Goal: Purchase product/service

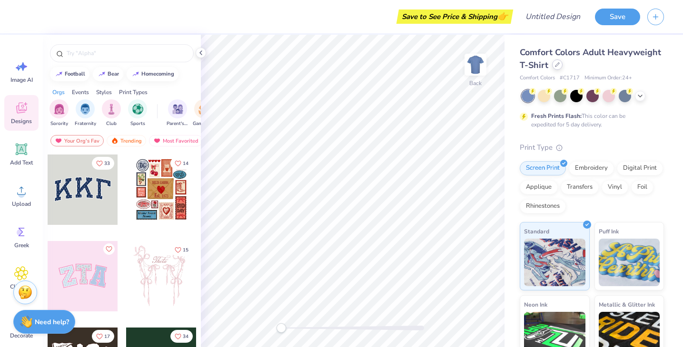
click at [558, 69] on div at bounding box center [557, 64] width 10 height 10
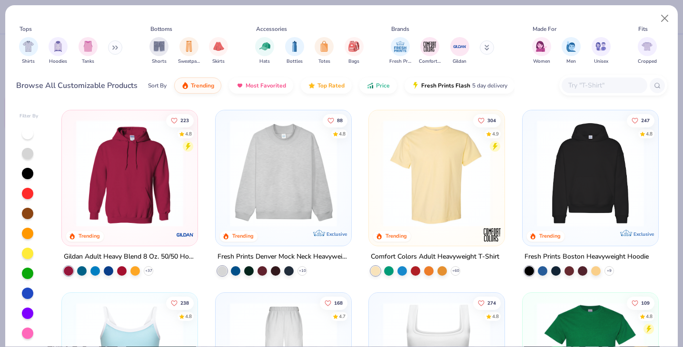
click at [290, 152] on img at bounding box center [283, 173] width 117 height 107
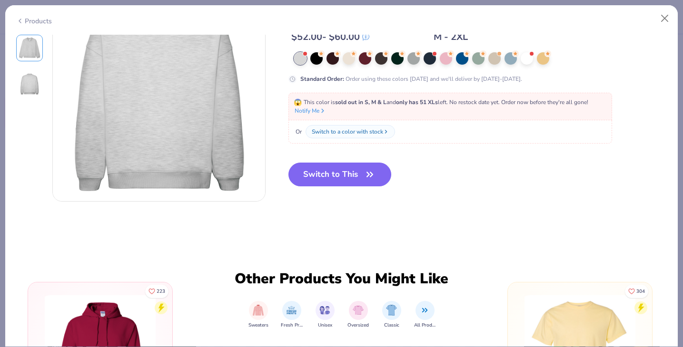
scroll to position [295, 0]
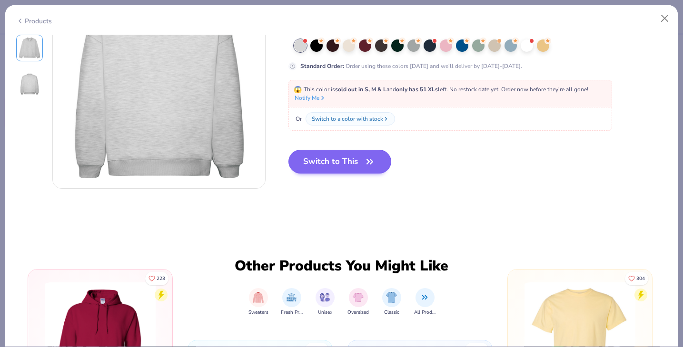
click at [368, 162] on icon "button" at bounding box center [369, 161] width 13 height 13
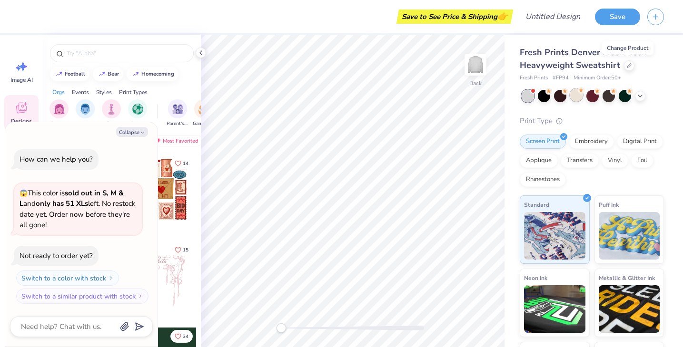
click at [580, 97] on div at bounding box center [576, 95] width 12 height 12
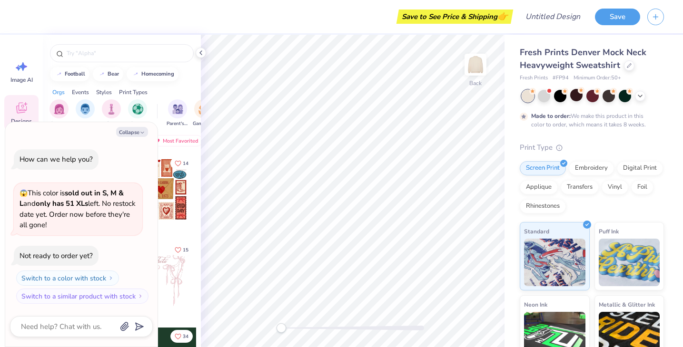
scroll to position [16, 0]
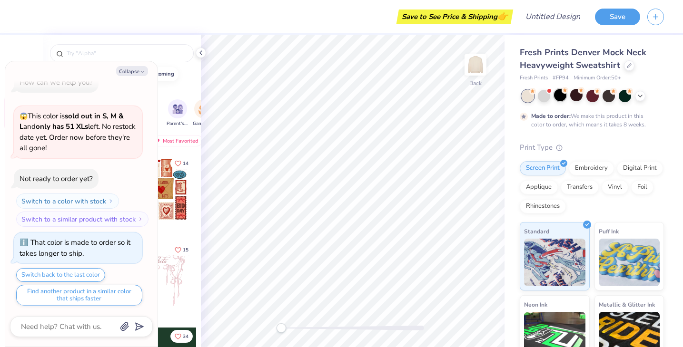
click at [562, 95] on div at bounding box center [560, 95] width 12 height 12
click at [540, 95] on div at bounding box center [544, 95] width 12 height 12
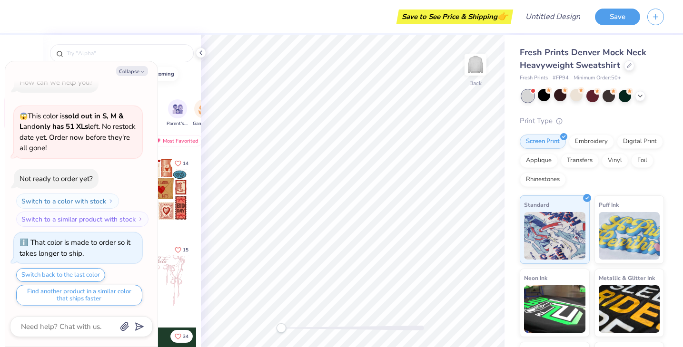
scroll to position [196, 0]
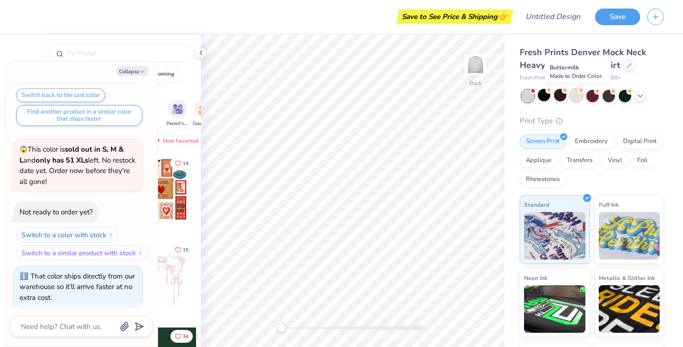
click at [577, 97] on div at bounding box center [576, 95] width 12 height 12
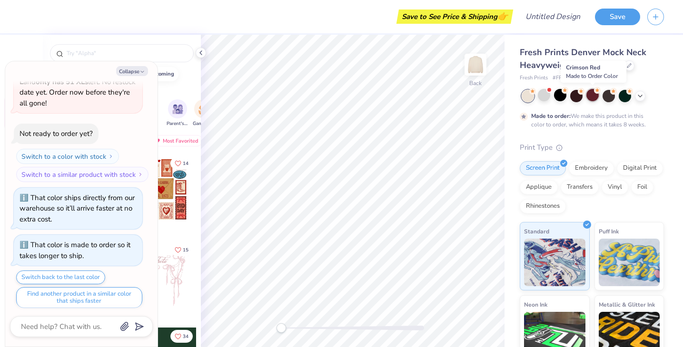
click at [595, 98] on div at bounding box center [592, 95] width 12 height 12
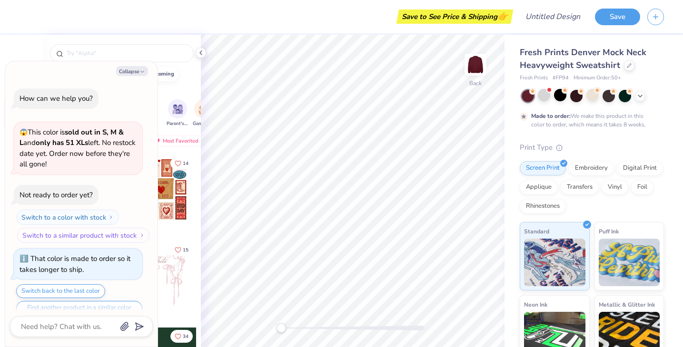
scroll to position [0, 0]
click at [605, 94] on div at bounding box center [608, 95] width 12 height 12
click at [629, 95] on div at bounding box center [625, 95] width 12 height 12
click at [640, 96] on icon at bounding box center [640, 95] width 8 height 8
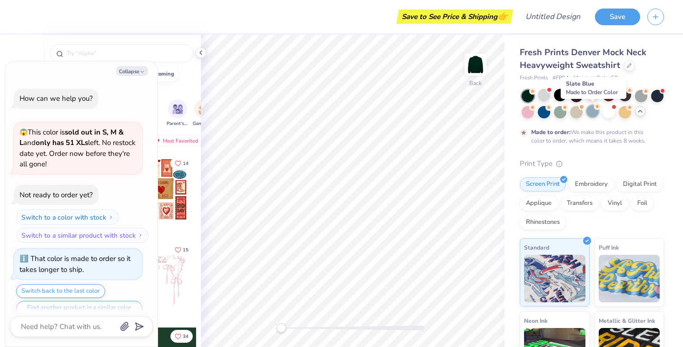
click at [592, 111] on div at bounding box center [592, 111] width 12 height 12
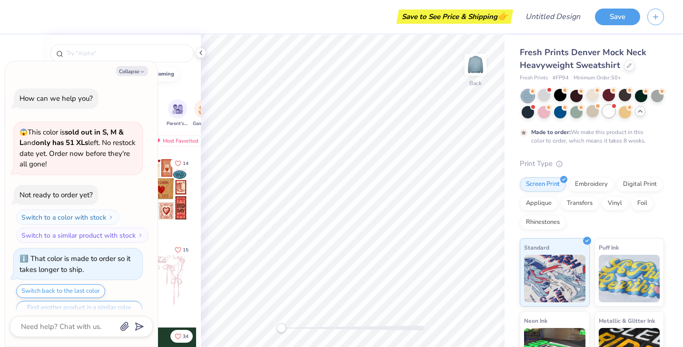
click at [606, 113] on div at bounding box center [608, 111] width 12 height 12
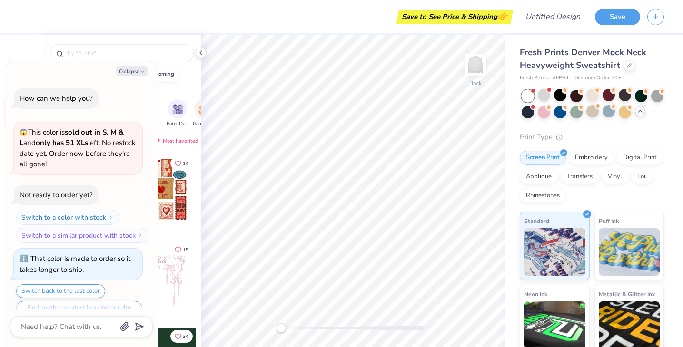
scroll to position [454, 0]
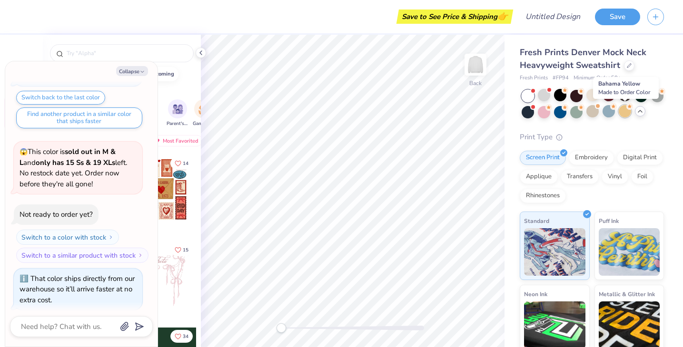
click at [625, 115] on div at bounding box center [625, 111] width 12 height 12
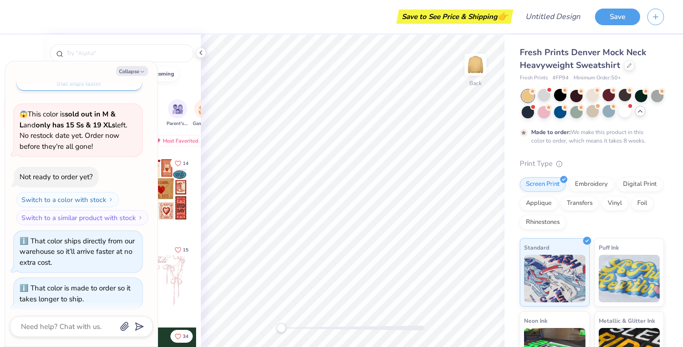
scroll to position [464, 0]
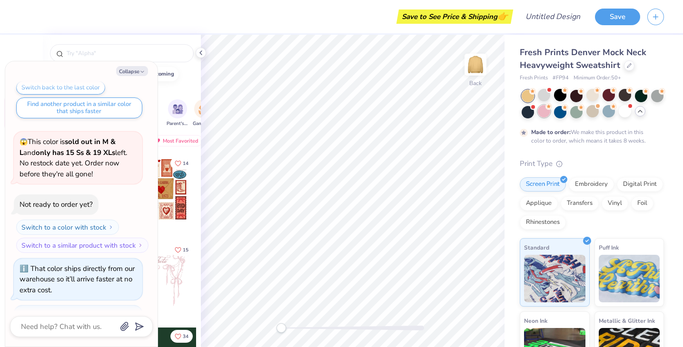
click at [545, 110] on div at bounding box center [544, 111] width 12 height 12
click at [550, 90] on div at bounding box center [549, 90] width 4 height 4
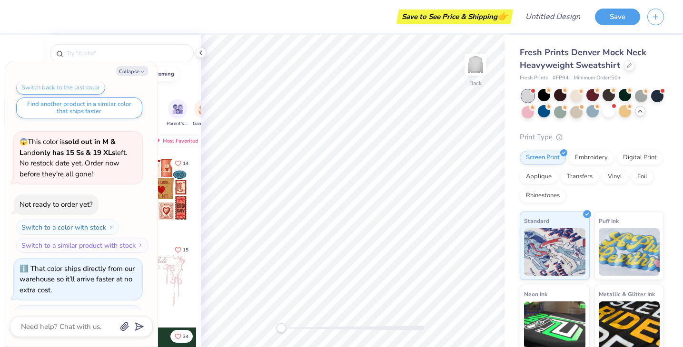
scroll to position [713, 0]
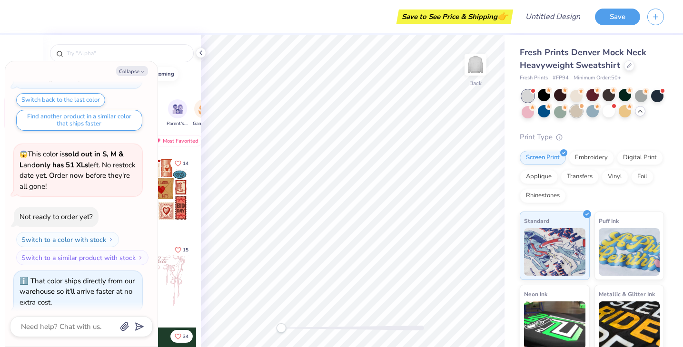
click at [578, 110] on div at bounding box center [576, 111] width 12 height 12
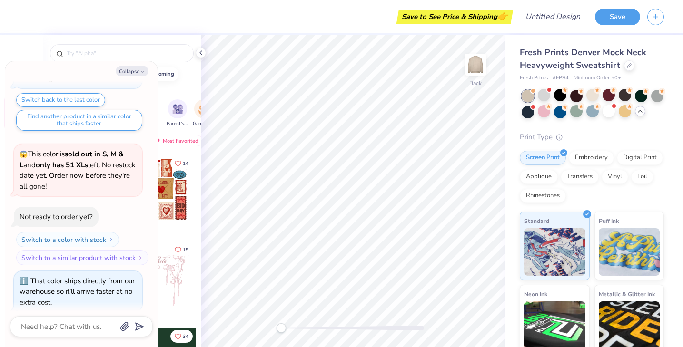
scroll to position [835, 0]
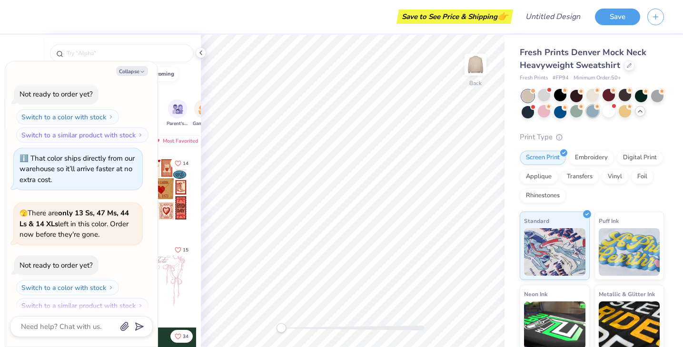
click at [598, 114] on div at bounding box center [592, 111] width 12 height 12
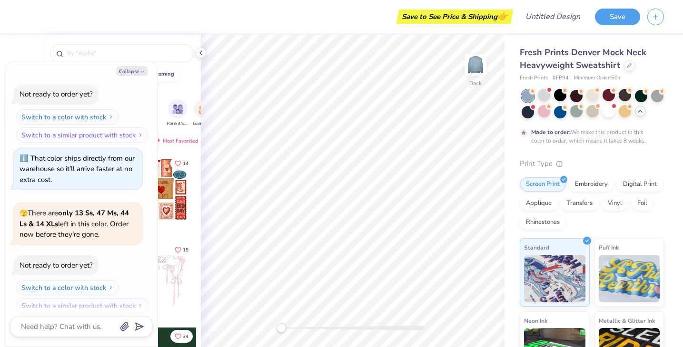
scroll to position [914, 0]
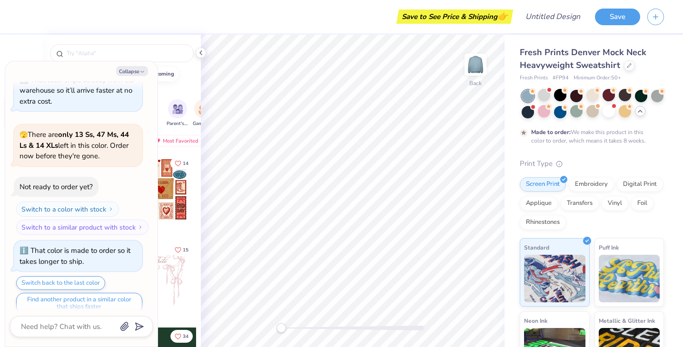
click at [617, 116] on div at bounding box center [592, 104] width 142 height 29
click at [613, 116] on div at bounding box center [608, 111] width 12 height 12
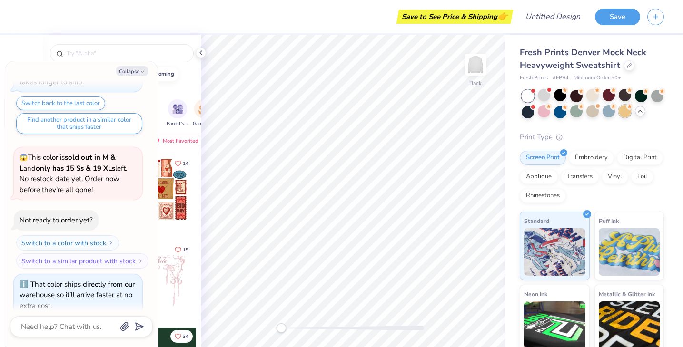
click at [628, 116] on div at bounding box center [625, 111] width 12 height 12
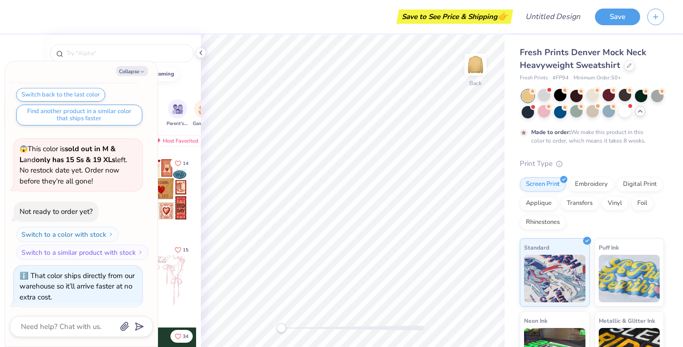
scroll to position [1080, 0]
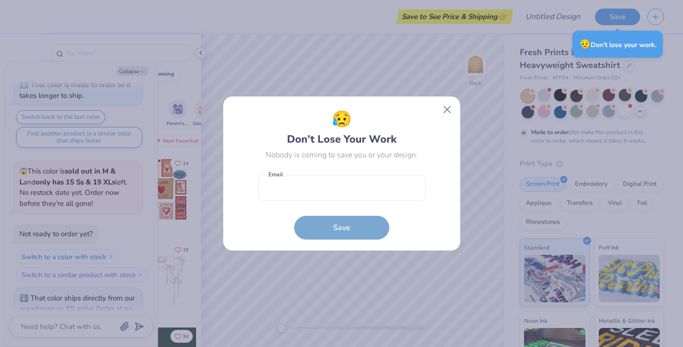
type textarea "x"
